Goal: Task Accomplishment & Management: Manage account settings

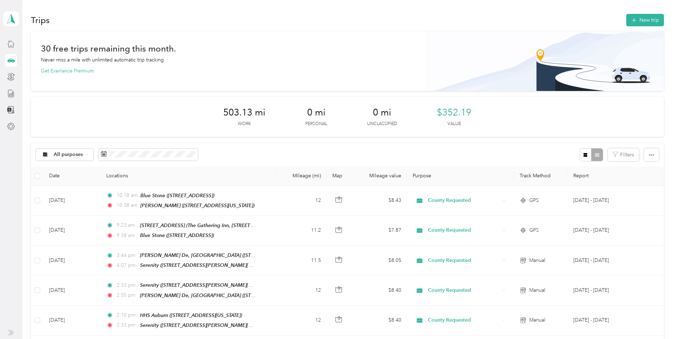
scroll to position [284, 0]
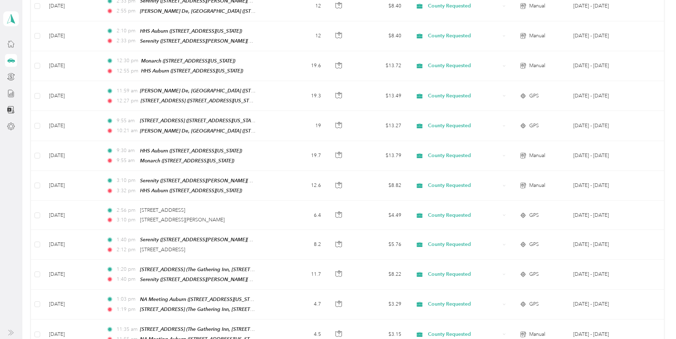
click at [340, 171] on td at bounding box center [340, 186] width 27 height 30
click at [340, 339] on div at bounding box center [336, 339] width 672 height 0
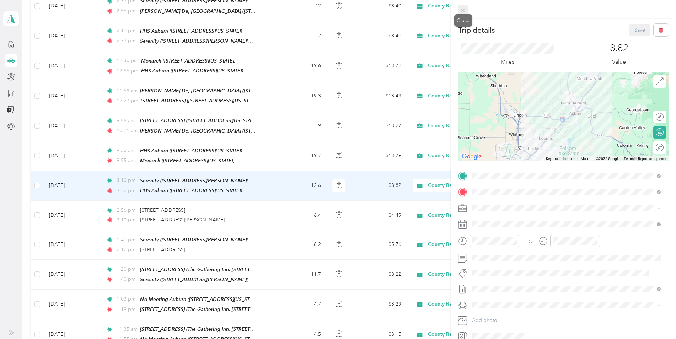
click at [467, 10] on span at bounding box center [463, 10] width 10 height 10
